Goal: Task Accomplishment & Management: Use online tool/utility

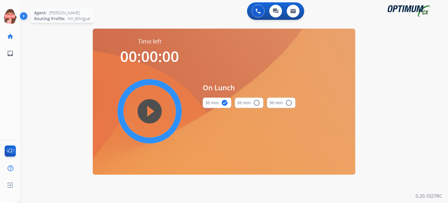
click at [10, 18] on icon at bounding box center [10, 16] width 19 height 19
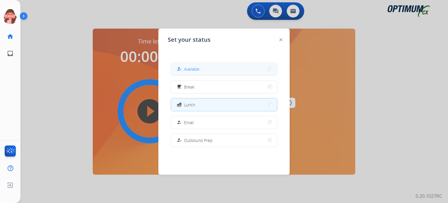
click at [182, 65] on button "how_to_reg Available" at bounding box center [224, 69] width 106 height 13
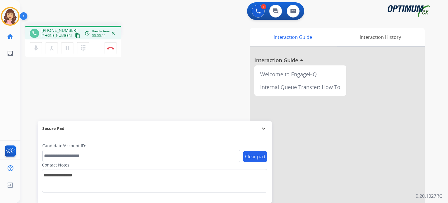
click at [75, 34] on mat-icon "content_copy" at bounding box center [77, 35] width 5 height 5
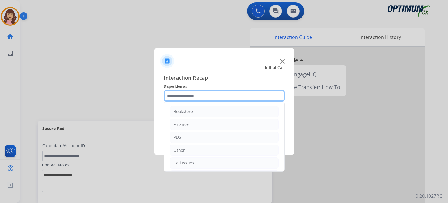
click at [197, 93] on input "text" at bounding box center [224, 96] width 121 height 12
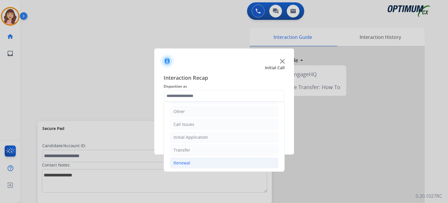
click at [184, 160] on div "Renewal" at bounding box center [182, 163] width 17 height 6
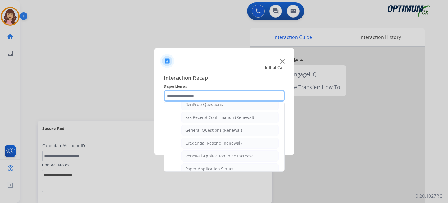
scroll to position [153, 0]
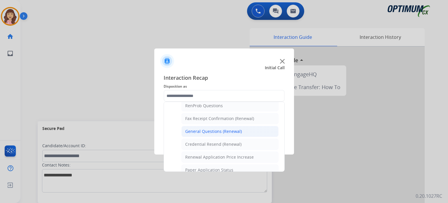
click at [223, 130] on div "General Questions (Renewal)" at bounding box center [213, 131] width 57 height 6
type input "**********"
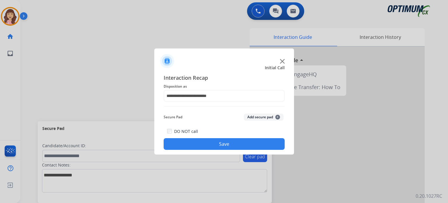
click at [215, 146] on button "Save" at bounding box center [224, 144] width 121 height 12
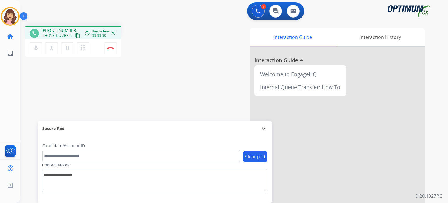
click at [75, 36] on mat-icon "content_copy" at bounding box center [77, 35] width 5 height 5
click at [75, 35] on mat-icon "content_copy" at bounding box center [77, 35] width 5 height 5
click at [123, 97] on div "phone [PHONE_NUMBER] [PHONE_NUMBER] content_copy access_time Call metrics Queue…" at bounding box center [227, 142] width 414 height 243
click at [111, 49] on img at bounding box center [110, 48] width 7 height 3
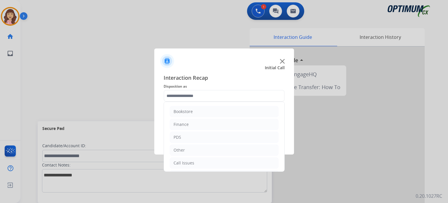
click at [199, 93] on input "text" at bounding box center [224, 96] width 121 height 12
click at [189, 164] on div "Renewal" at bounding box center [182, 163] width 17 height 6
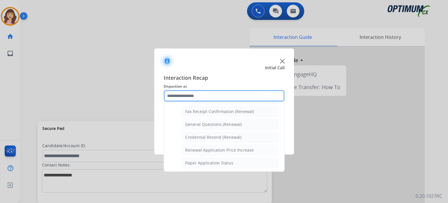
scroll to position [156, 0]
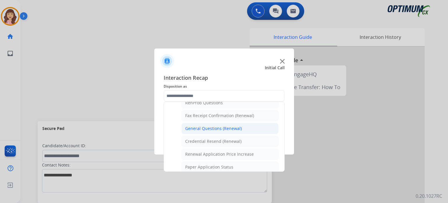
click at [212, 126] on div "General Questions (Renewal)" at bounding box center [213, 128] width 57 height 6
type input "**********"
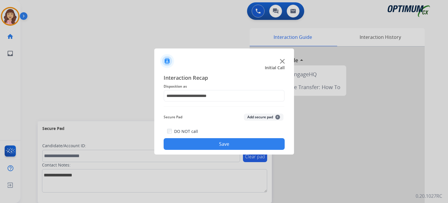
click at [213, 144] on button "Save" at bounding box center [224, 144] width 121 height 12
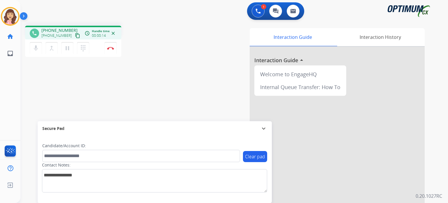
click at [75, 34] on mat-icon "content_copy" at bounding box center [77, 35] width 5 height 5
click at [113, 48] on img at bounding box center [110, 48] width 7 height 3
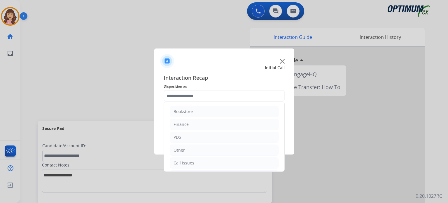
click at [206, 97] on input "text" at bounding box center [224, 96] width 121 height 12
click at [192, 161] on li "Renewal" at bounding box center [224, 162] width 109 height 11
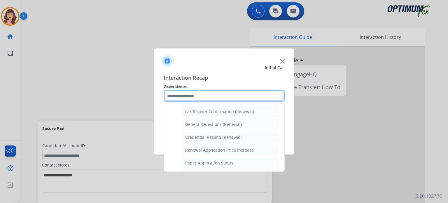
scroll to position [156, 0]
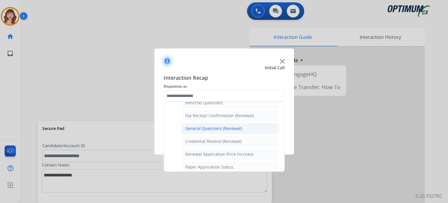
click at [213, 127] on div "General Questions (Renewal)" at bounding box center [213, 128] width 57 height 6
type input "**********"
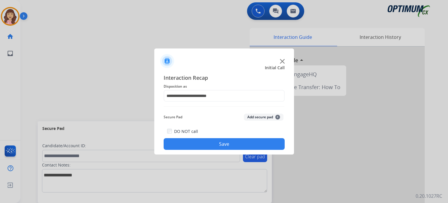
click at [216, 145] on button "Save" at bounding box center [224, 144] width 121 height 12
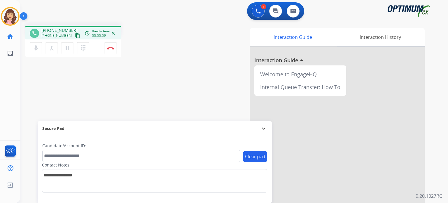
click at [75, 36] on mat-icon "content_copy" at bounding box center [77, 35] width 5 height 5
click at [112, 49] on img at bounding box center [110, 48] width 7 height 3
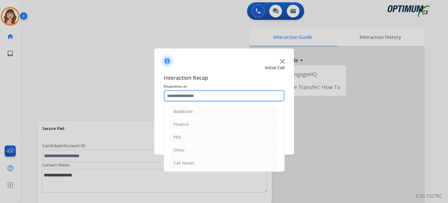
click at [192, 96] on input "text" at bounding box center [224, 96] width 121 height 12
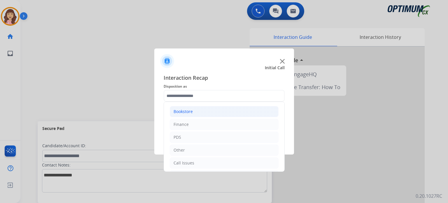
click at [194, 112] on li "Bookstore" at bounding box center [224, 111] width 109 height 11
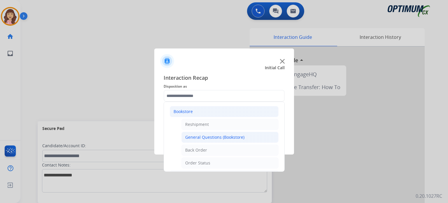
click at [205, 136] on div "General Questions (Bookstore)" at bounding box center [214, 137] width 59 height 6
type input "**********"
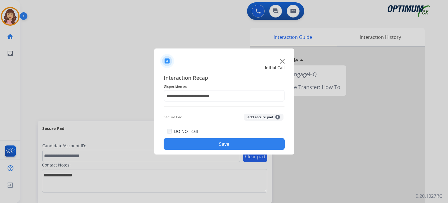
click at [219, 143] on button "Save" at bounding box center [224, 144] width 121 height 12
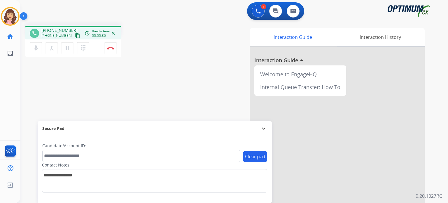
click at [75, 35] on mat-icon "content_copy" at bounding box center [77, 35] width 5 height 5
click at [111, 49] on img at bounding box center [110, 48] width 7 height 3
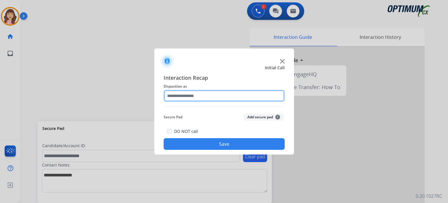
click at [210, 93] on input "text" at bounding box center [224, 96] width 121 height 12
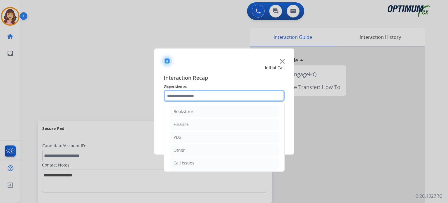
scroll to position [38, 0]
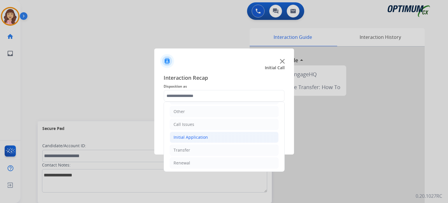
click at [206, 133] on li "Initial Application" at bounding box center [224, 137] width 109 height 11
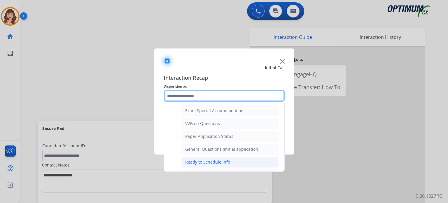
scroll to position [299, 0]
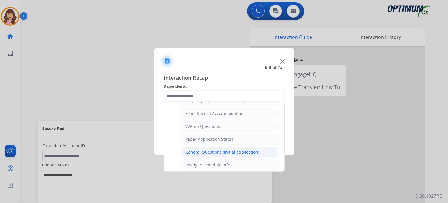
click at [230, 151] on li "General Questions (Initial application)" at bounding box center [229, 151] width 97 height 11
type input "**********"
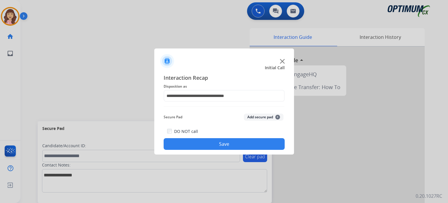
click at [218, 144] on button "Save" at bounding box center [224, 144] width 121 height 12
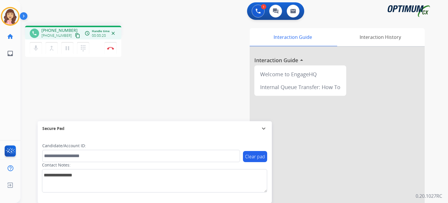
click at [75, 35] on mat-icon "content_copy" at bounding box center [77, 35] width 5 height 5
click at [108, 48] on img at bounding box center [110, 48] width 7 height 3
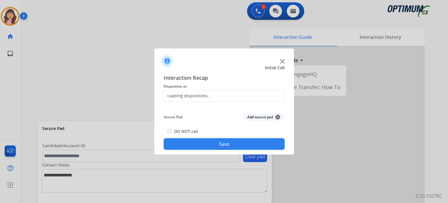
click at [202, 95] on div "Loading dispositions..." at bounding box center [187, 96] width 47 height 6
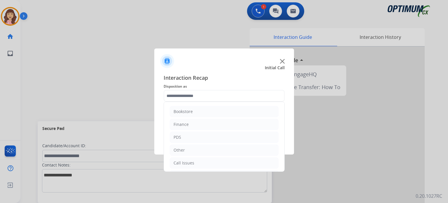
click at [222, 93] on input "text" at bounding box center [224, 96] width 121 height 12
click at [207, 132] on li "Initial Application" at bounding box center [224, 137] width 109 height 11
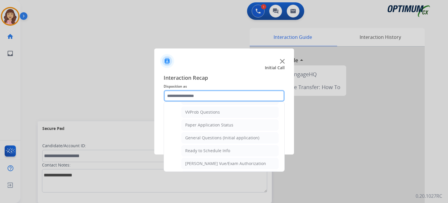
scroll to position [316, 0]
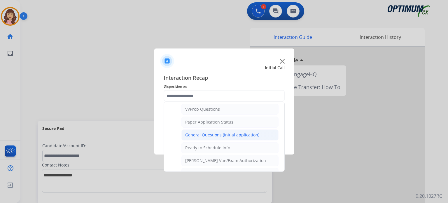
click at [211, 132] on div "General Questions (Initial application)" at bounding box center [222, 135] width 74 height 6
type input "**********"
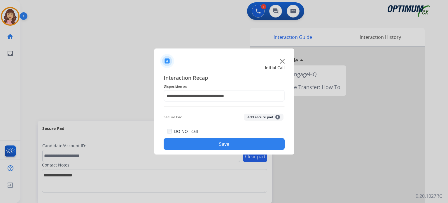
click at [214, 144] on button "Save" at bounding box center [224, 144] width 121 height 12
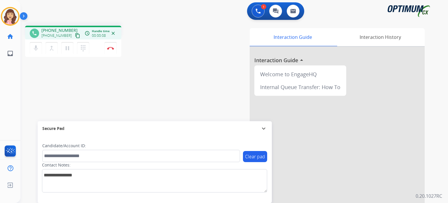
click at [75, 34] on mat-icon "content_copy" at bounding box center [77, 35] width 5 height 5
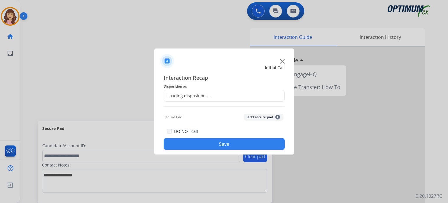
click at [195, 95] on div "Loading dispositions..." at bounding box center [187, 96] width 47 height 6
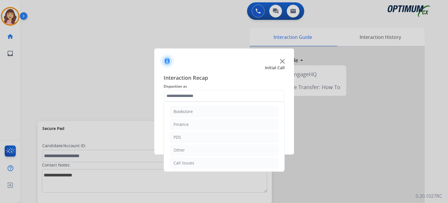
click at [224, 95] on input "text" at bounding box center [224, 96] width 121 height 12
click at [191, 160] on li "Renewal" at bounding box center [224, 162] width 109 height 11
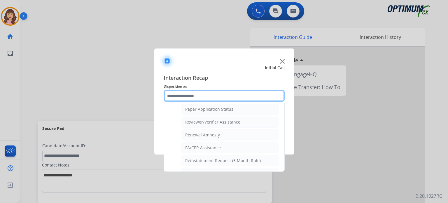
scroll to position [223, 0]
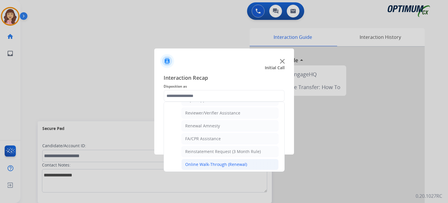
click at [237, 161] on div "Online Walk-Through (Renewal)" at bounding box center [216, 164] width 62 height 6
type input "**********"
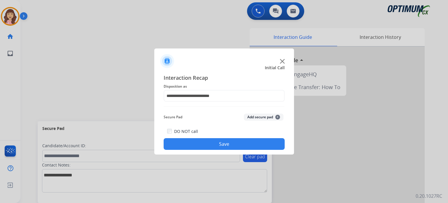
click at [224, 146] on button "Save" at bounding box center [224, 144] width 121 height 12
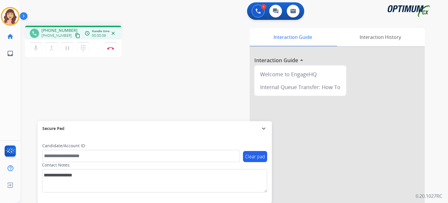
click at [75, 34] on mat-icon "content_copy" at bounding box center [77, 35] width 5 height 5
click at [66, 50] on mat-icon "pause" at bounding box center [67, 48] width 7 height 7
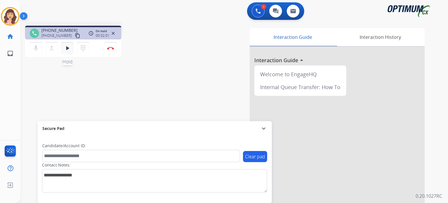
click at [69, 49] on mat-icon "play_arrow" at bounding box center [67, 48] width 7 height 7
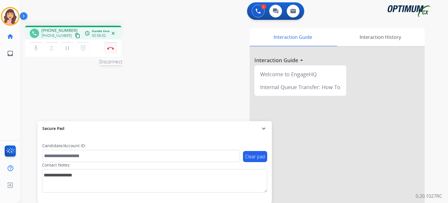
click at [111, 48] on img at bounding box center [110, 48] width 7 height 3
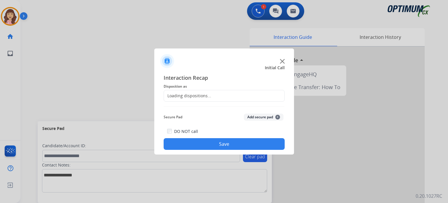
click at [203, 95] on div "Loading dispositions..." at bounding box center [187, 96] width 47 height 6
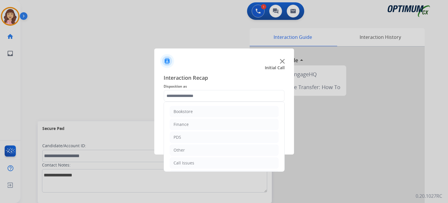
click at [230, 98] on input "text" at bounding box center [224, 96] width 121 height 12
click at [192, 160] on li "Renewal" at bounding box center [224, 162] width 109 height 11
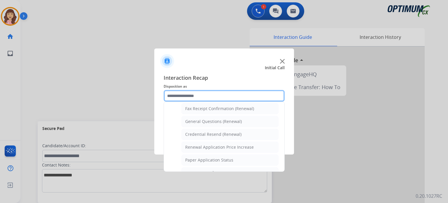
scroll to position [161, 0]
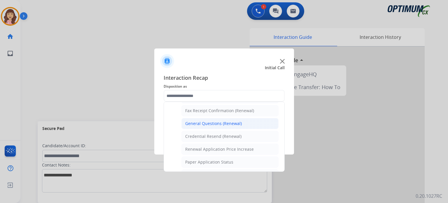
click at [225, 120] on div "General Questions (Renewal)" at bounding box center [213, 123] width 57 height 6
type input "**********"
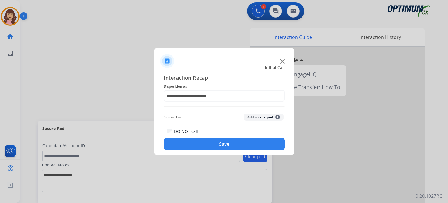
click at [216, 141] on button "Save" at bounding box center [224, 144] width 121 height 12
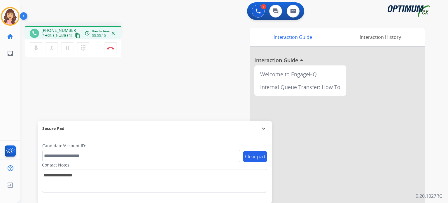
click at [75, 36] on mat-icon "content_copy" at bounding box center [77, 35] width 5 height 5
click at [111, 48] on img at bounding box center [110, 48] width 7 height 3
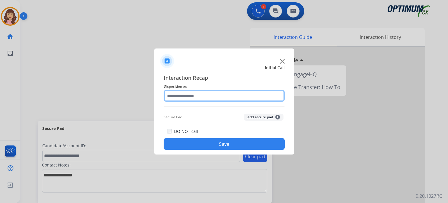
click at [193, 96] on input "text" at bounding box center [224, 96] width 121 height 12
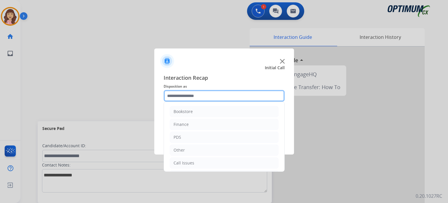
scroll to position [38, 0]
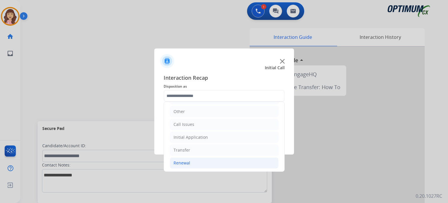
click at [187, 160] on div "Renewal" at bounding box center [182, 163] width 17 height 6
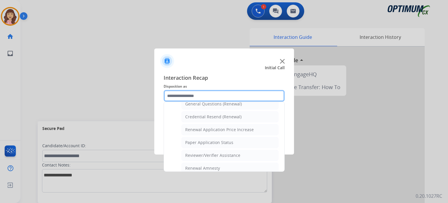
scroll to position [178, 0]
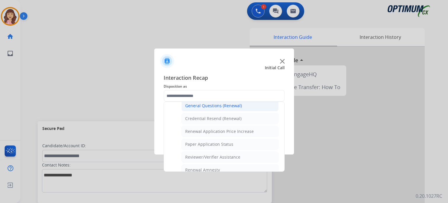
click at [206, 106] on div "General Questions (Renewal)" at bounding box center [213, 106] width 57 height 6
type input "**********"
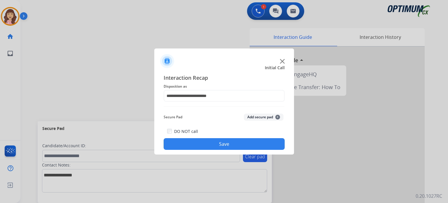
click at [209, 143] on button "Save" at bounding box center [224, 144] width 121 height 12
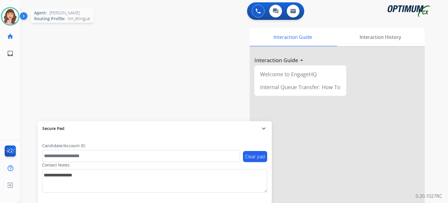
click at [7, 17] on img at bounding box center [10, 16] width 16 height 16
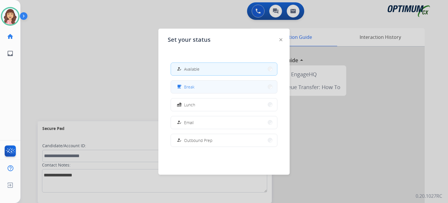
click at [205, 89] on button "free_breakfast Break" at bounding box center [224, 86] width 106 height 13
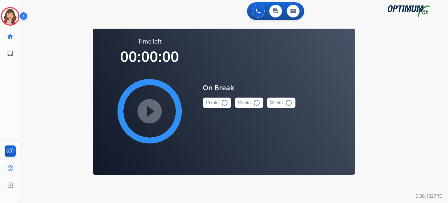
click at [222, 104] on mat-icon "radio_button_unchecked" at bounding box center [224, 102] width 7 height 7
click at [149, 110] on mat-icon "play_circle_filled" at bounding box center [149, 111] width 7 height 7
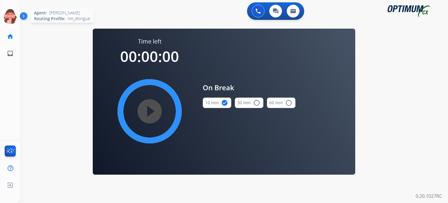
click at [10, 15] on icon at bounding box center [10, 16] width 19 height 19
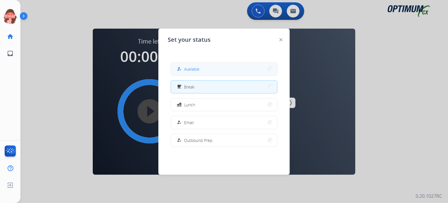
click at [189, 71] on span "Available" at bounding box center [191, 69] width 15 height 6
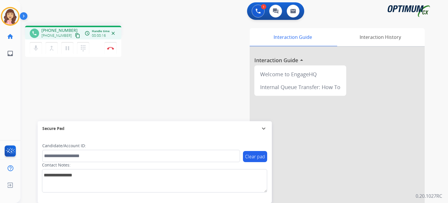
click at [75, 35] on mat-icon "content_copy" at bounding box center [77, 35] width 5 height 5
click at [127, 83] on div "phone [PHONE_NUMBER] [PHONE_NUMBER] content_copy access_time Call metrics Queue…" at bounding box center [227, 142] width 414 height 243
click at [106, 103] on div "phone [PHONE_NUMBER] [PHONE_NUMBER] content_copy access_time Call metrics Queue…" at bounding box center [227, 142] width 414 height 243
click at [111, 48] on img at bounding box center [110, 48] width 7 height 3
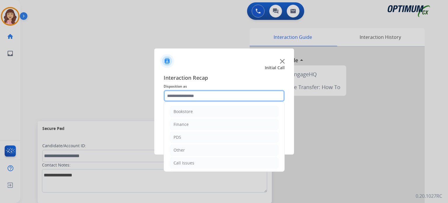
click at [211, 95] on input "text" at bounding box center [224, 96] width 121 height 12
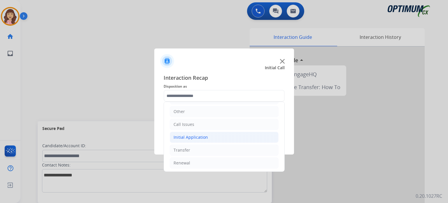
click at [206, 136] on div "Initial Application" at bounding box center [191, 137] width 34 height 6
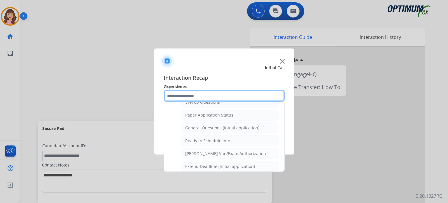
scroll to position [324, 0]
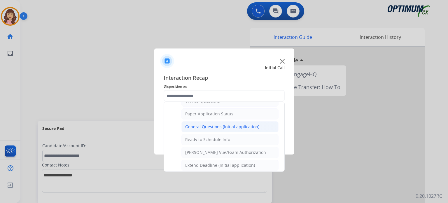
click at [227, 124] on div "General Questions (Initial application)" at bounding box center [222, 127] width 74 height 6
type input "**********"
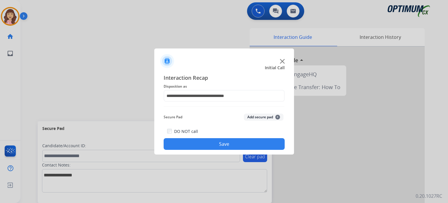
click at [225, 141] on button "Save" at bounding box center [224, 144] width 121 height 12
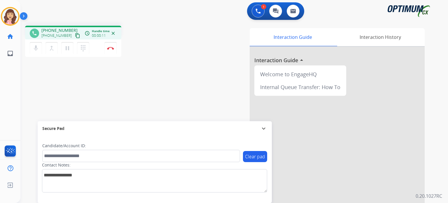
click at [75, 34] on mat-icon "content_copy" at bounding box center [77, 35] width 5 height 5
click at [109, 49] on img at bounding box center [110, 48] width 7 height 3
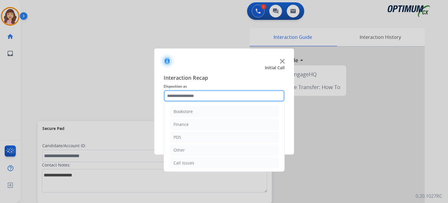
click at [203, 96] on input "text" at bounding box center [224, 96] width 121 height 12
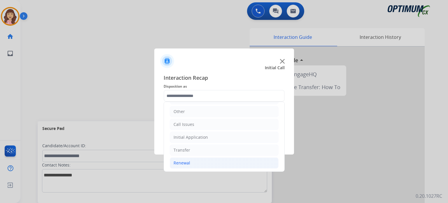
click at [188, 160] on div "Renewal" at bounding box center [182, 163] width 17 height 6
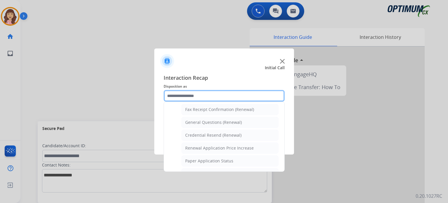
scroll to position [157, 0]
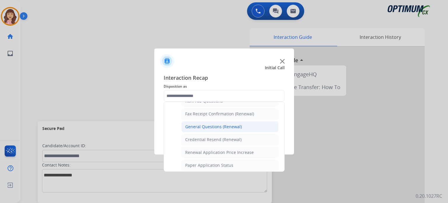
click at [209, 127] on div "General Questions (Renewal)" at bounding box center [213, 127] width 57 height 6
type input "**********"
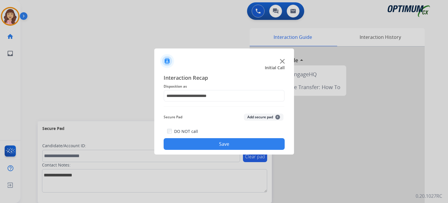
click at [209, 143] on button "Save" at bounding box center [224, 144] width 121 height 12
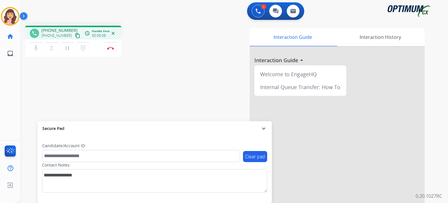
click at [75, 35] on mat-icon "content_copy" at bounding box center [77, 35] width 5 height 5
click at [121, 107] on div "phone [PHONE_NUMBER] [PHONE_NUMBER] content_copy access_time Call metrics Queue…" at bounding box center [227, 142] width 414 height 243
click at [108, 49] on img at bounding box center [110, 48] width 7 height 3
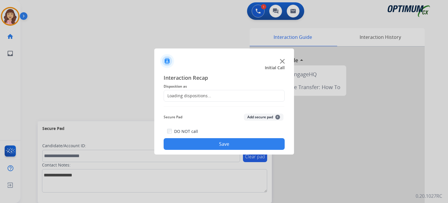
click at [208, 95] on div "Loading dispositions..." at bounding box center [187, 96] width 47 height 6
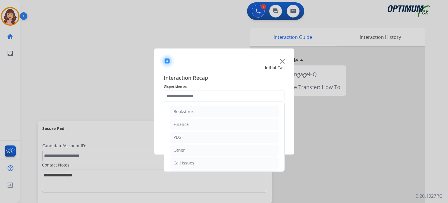
scroll to position [38, 0]
click at [207, 136] on li "Initial Application" at bounding box center [224, 137] width 109 height 11
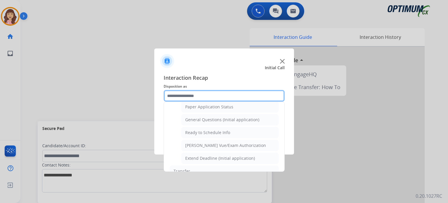
scroll to position [334, 0]
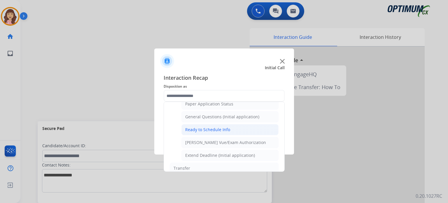
click at [218, 124] on li "Ready to Schedule Info" at bounding box center [229, 129] width 97 height 11
type input "**********"
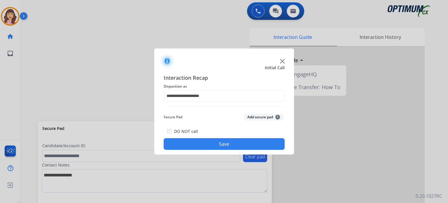
click at [220, 143] on button "Save" at bounding box center [224, 144] width 121 height 12
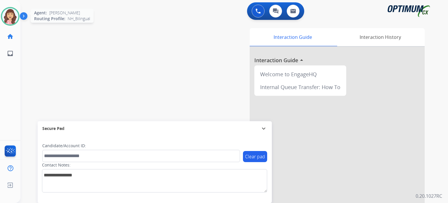
click at [9, 18] on img at bounding box center [10, 16] width 16 height 16
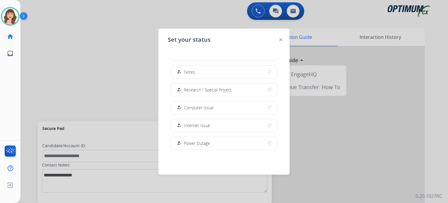
scroll to position [145, 0]
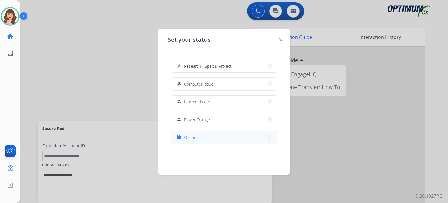
click at [192, 137] on span "Offline" at bounding box center [190, 137] width 12 height 6
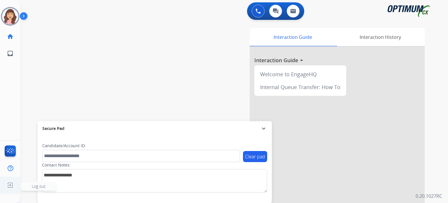
click at [9, 185] on img at bounding box center [10, 184] width 10 height 11
